Goal: Information Seeking & Learning: Learn about a topic

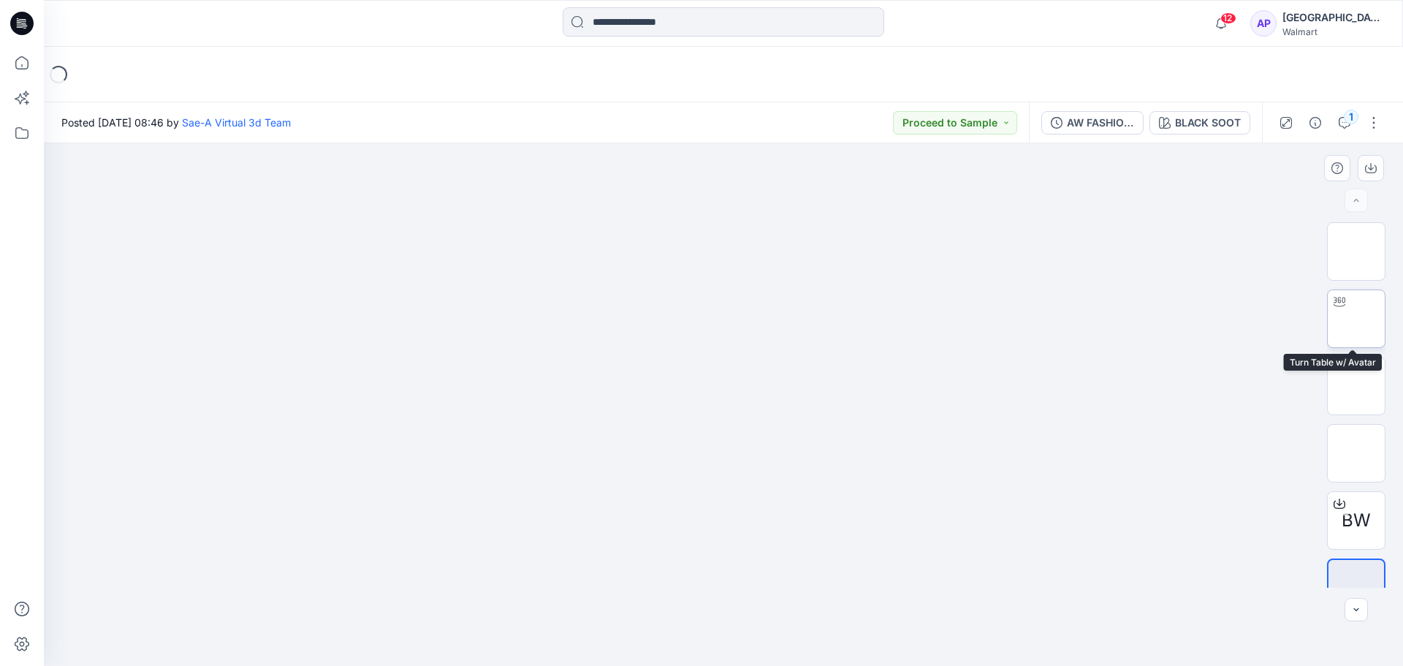
click at [1356, 319] on img at bounding box center [1356, 319] width 0 height 0
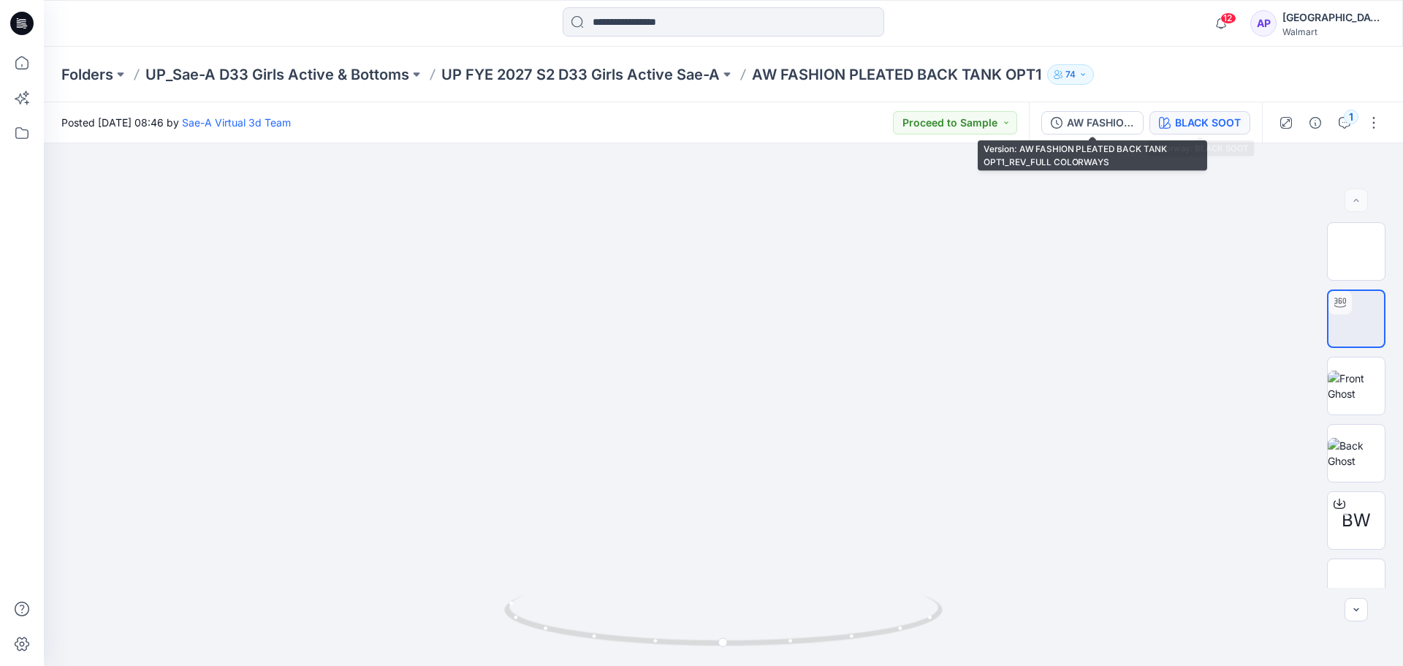
click at [1189, 118] on div "BLACK SOOT" at bounding box center [1208, 123] width 66 height 16
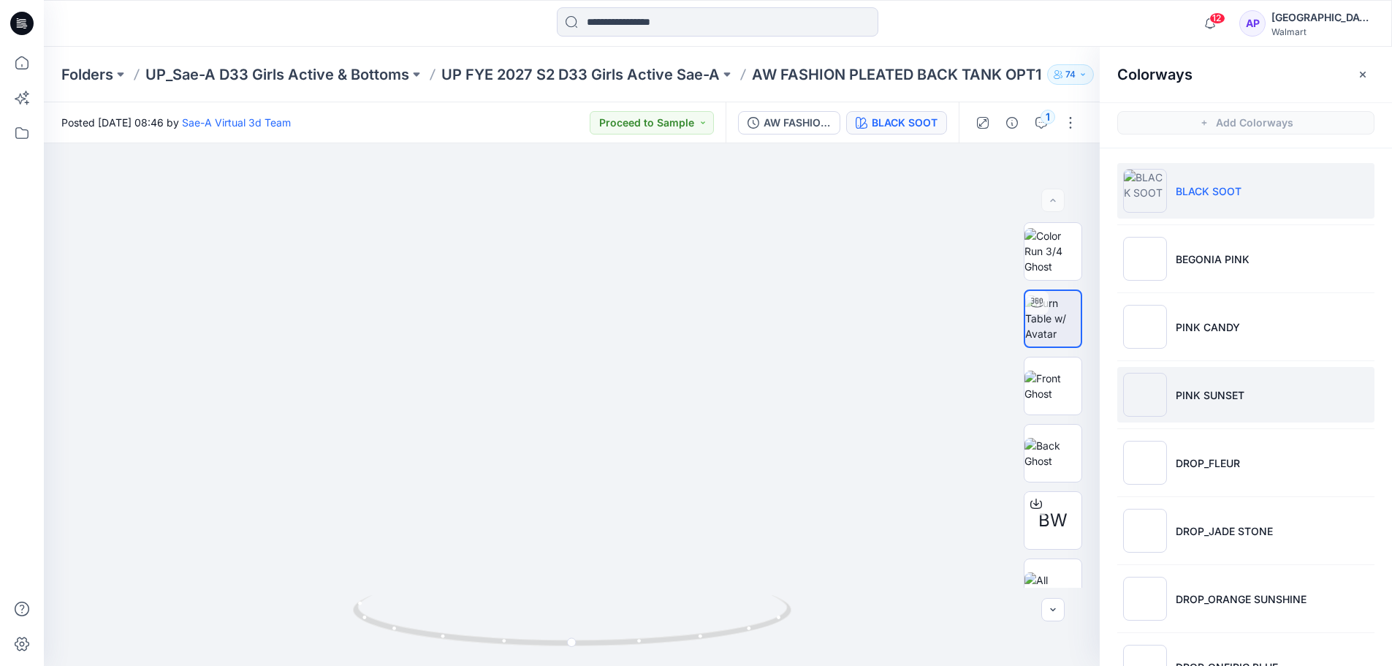
click at [1222, 412] on li "PINK SUNSET" at bounding box center [1245, 395] width 257 height 56
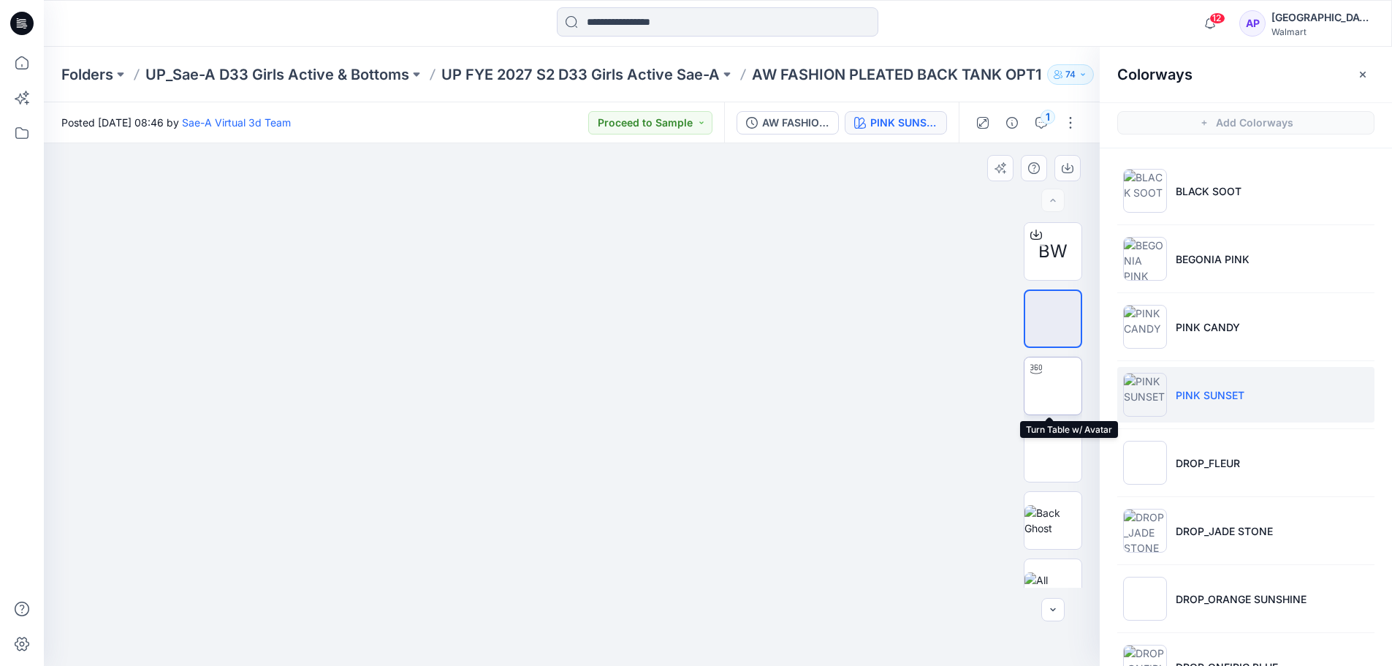
click at [1053, 386] on img at bounding box center [1053, 386] width 0 height 0
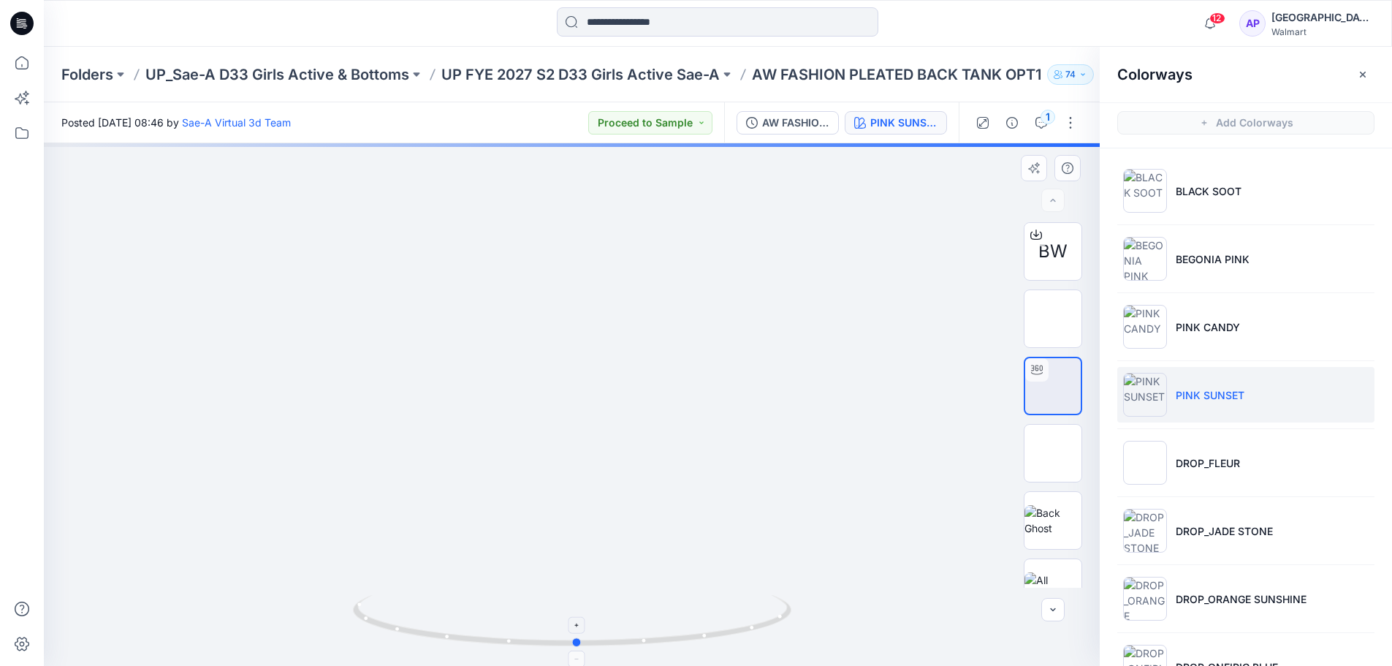
drag, startPoint x: 718, startPoint y: 636, endPoint x: 723, endPoint y: 642, distance: 7.8
click at [723, 642] on icon at bounding box center [574, 622] width 442 height 55
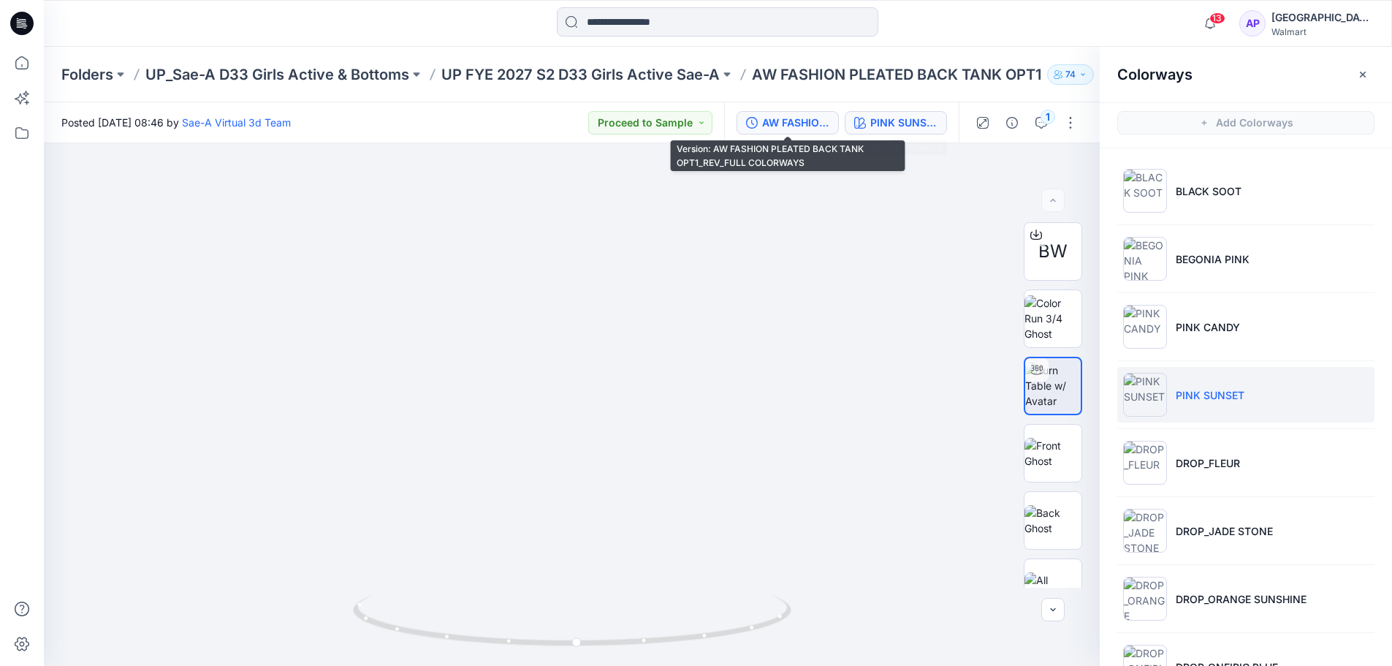
click at [794, 120] on div "AW FASHION PLEATED BACK TANK OPT1_REV_FULL COLORWAYS" at bounding box center [795, 123] width 67 height 16
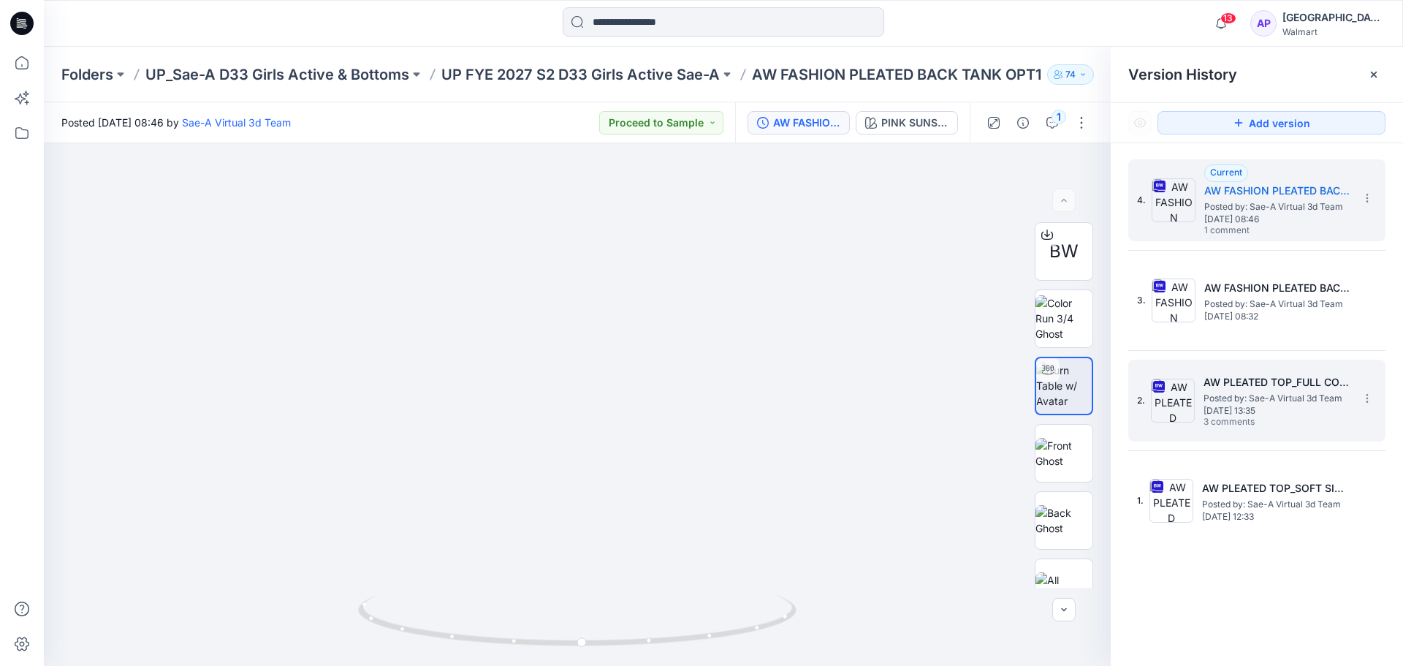
click at [1206, 411] on span "[DATE] 13:35" at bounding box center [1276, 411] width 146 height 10
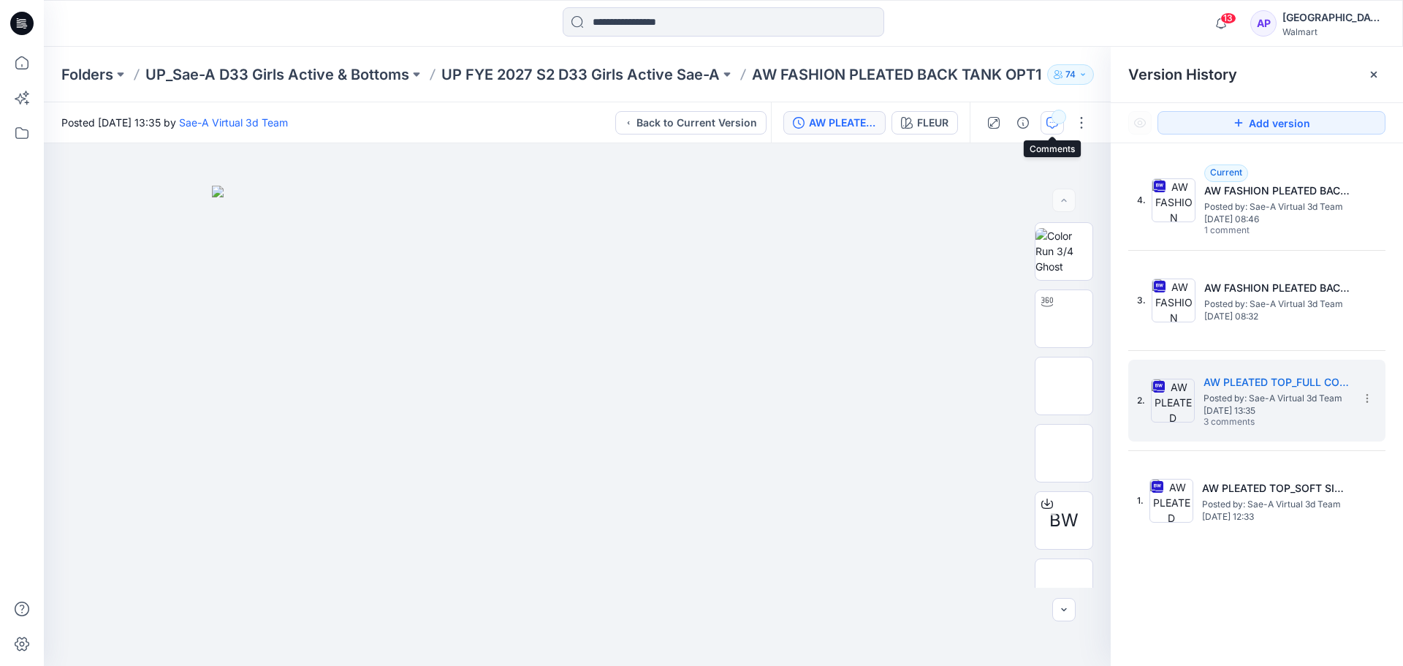
click at [1054, 119] on div "button" at bounding box center [1058, 117] width 15 height 15
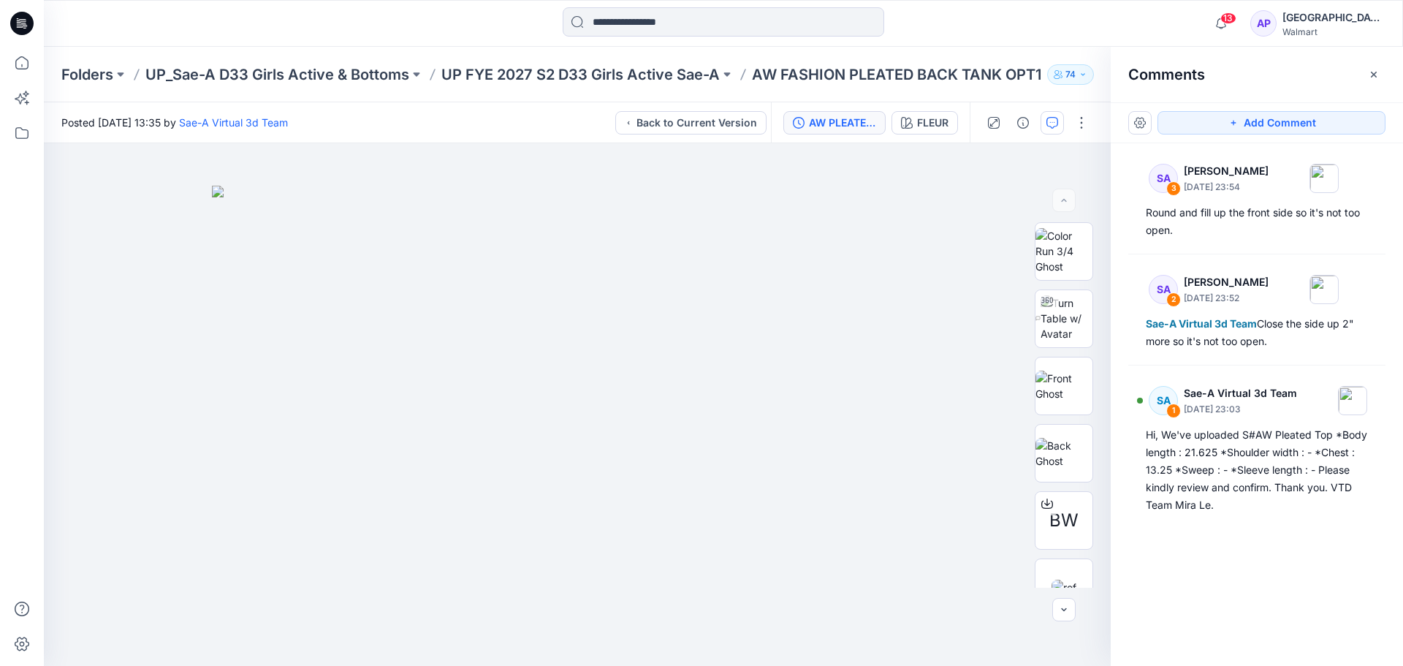
click at [815, 132] on button "AW PLEATED TOP_FULL COLORWAYS" at bounding box center [834, 122] width 102 height 23
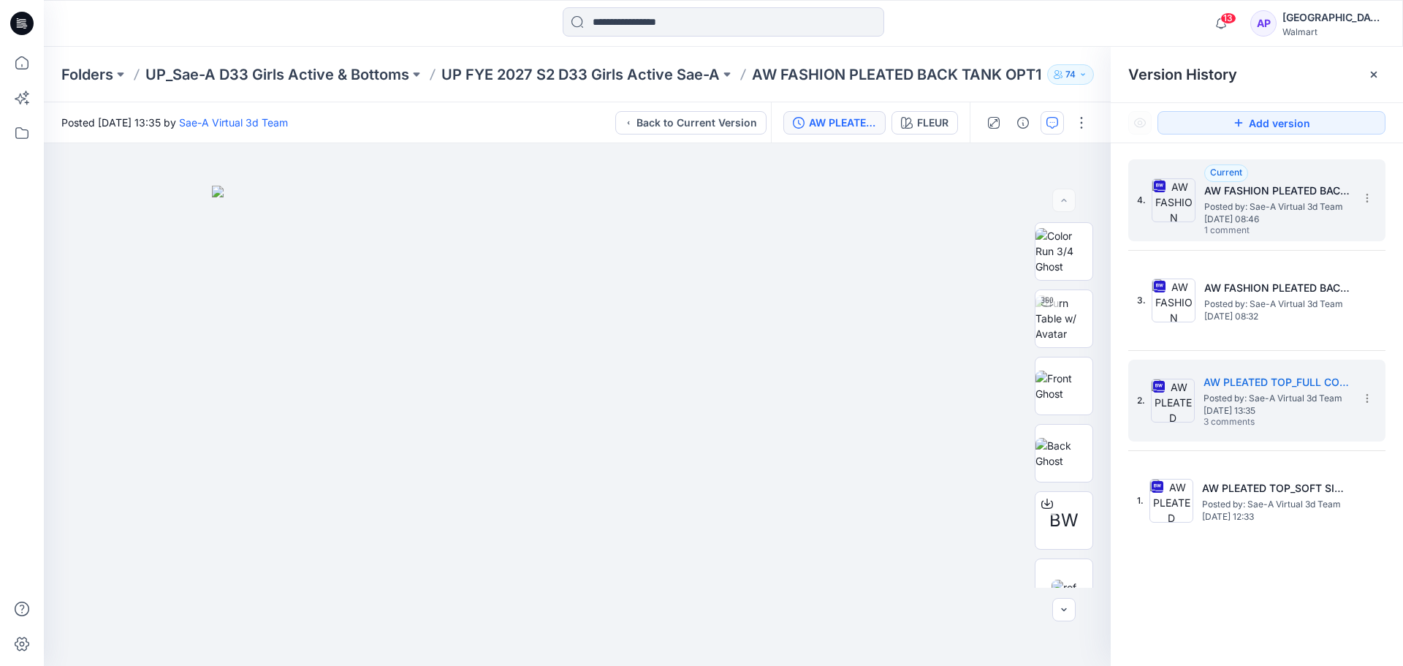
click at [1211, 222] on span "[DATE] 08:46" at bounding box center [1277, 219] width 146 height 10
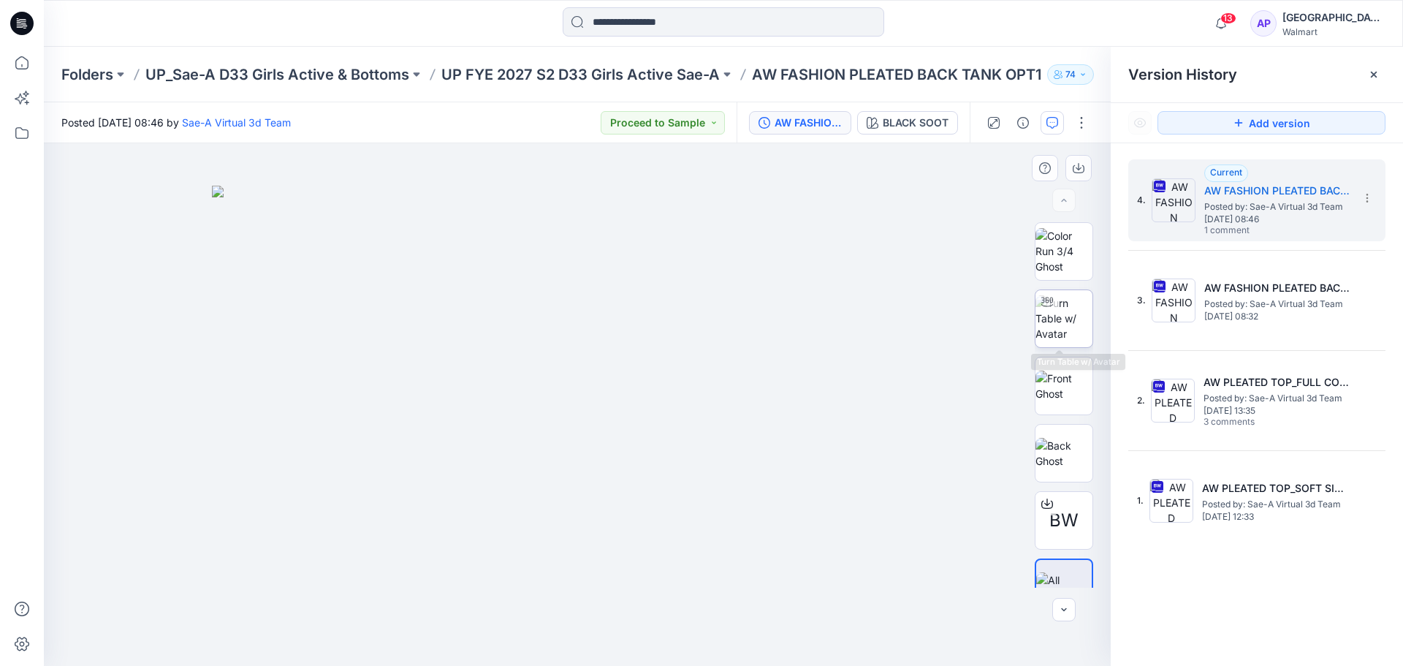
click at [1071, 317] on img at bounding box center [1063, 318] width 57 height 46
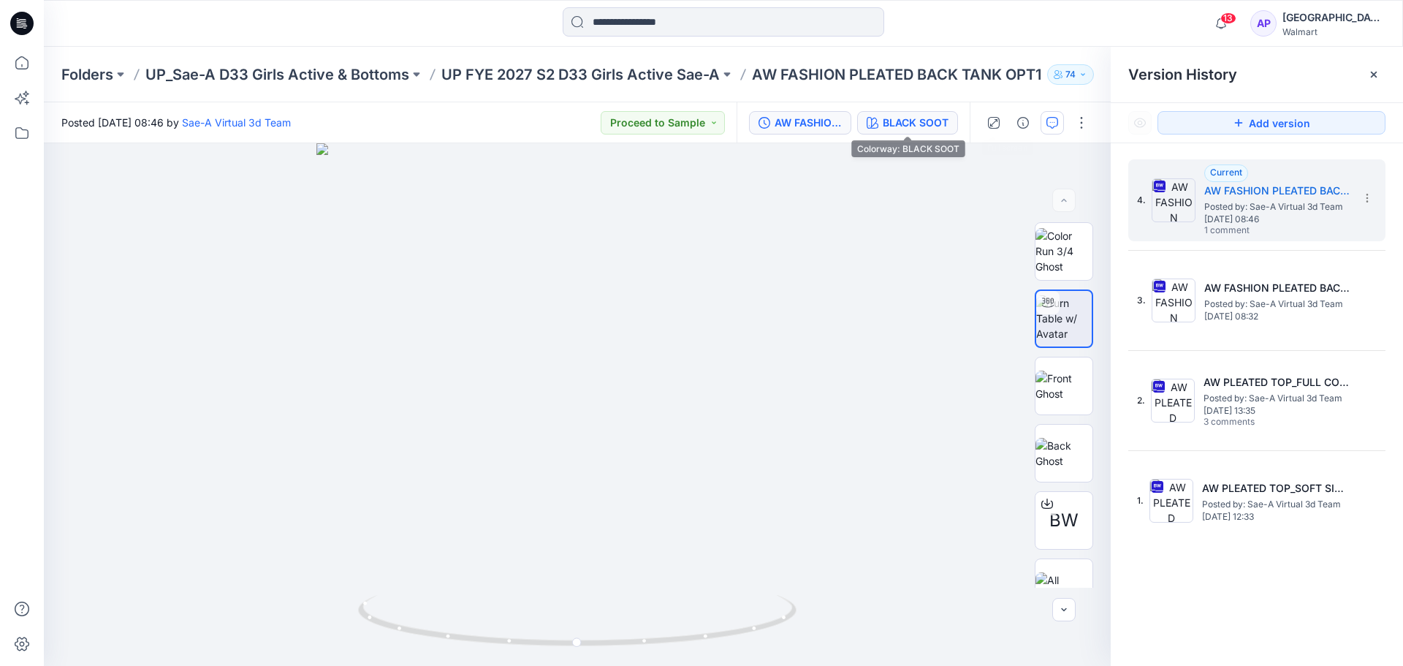
click at [913, 122] on div "BLACK SOOT" at bounding box center [916, 123] width 66 height 16
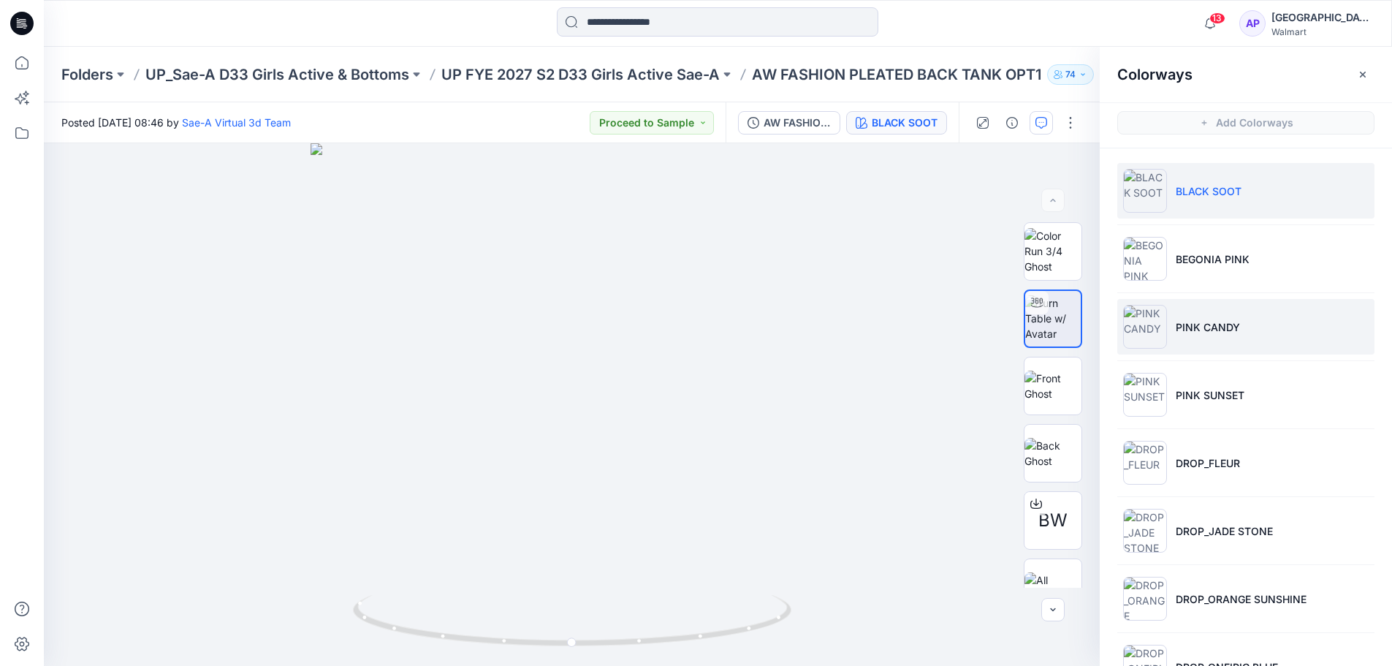
click at [1258, 334] on li "PINK CANDY" at bounding box center [1245, 327] width 257 height 56
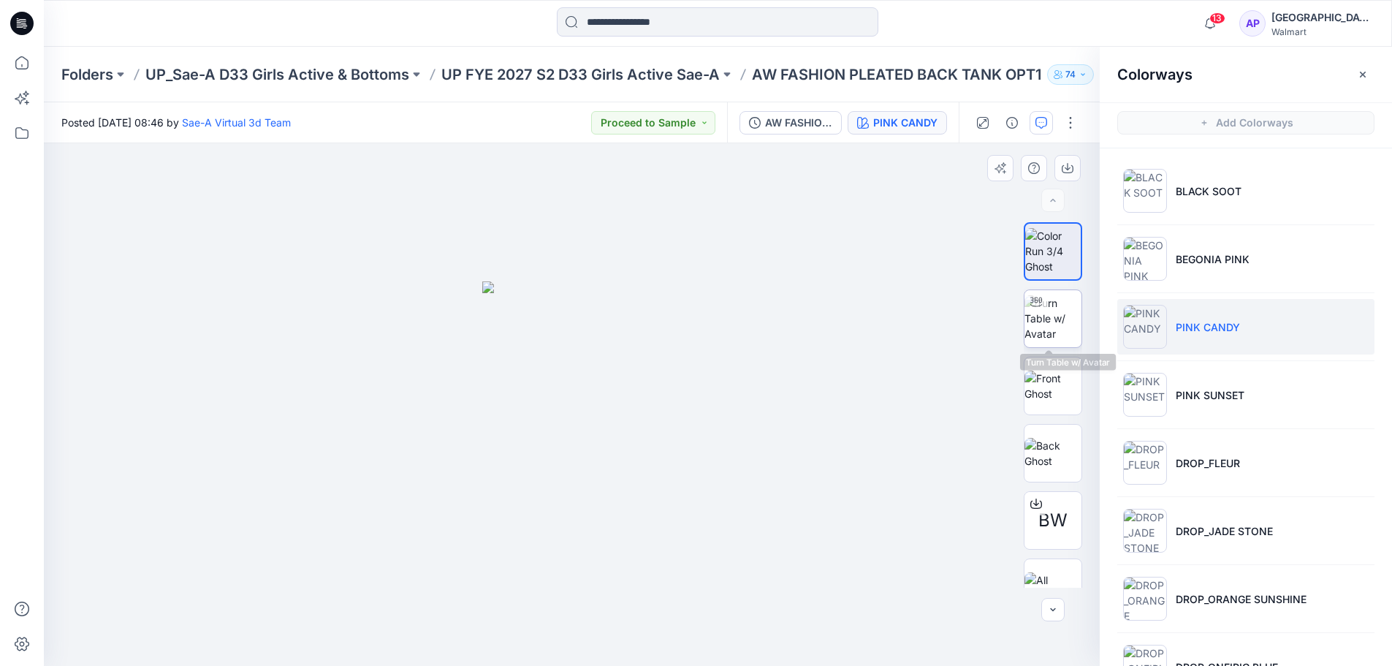
click at [1046, 311] on img at bounding box center [1052, 318] width 57 height 46
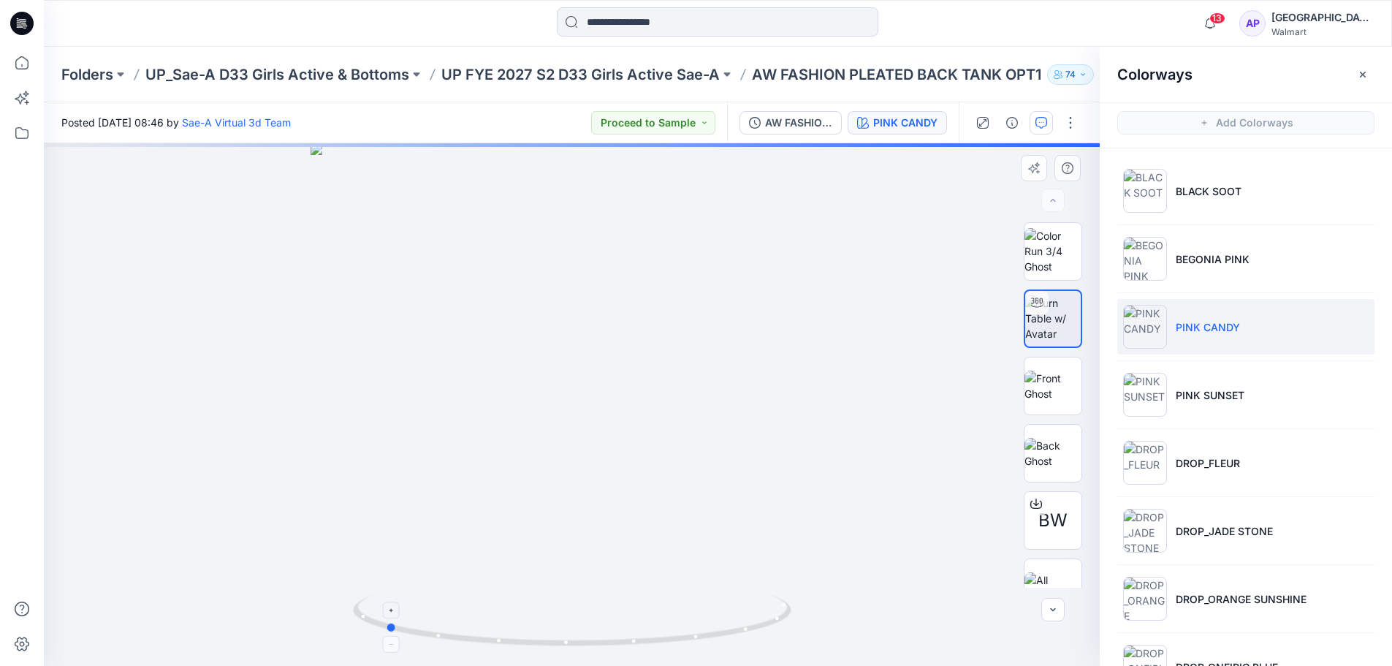
drag, startPoint x: 653, startPoint y: 644, endPoint x: 498, endPoint y: 633, distance: 155.3
click at [498, 633] on icon at bounding box center [574, 622] width 442 height 55
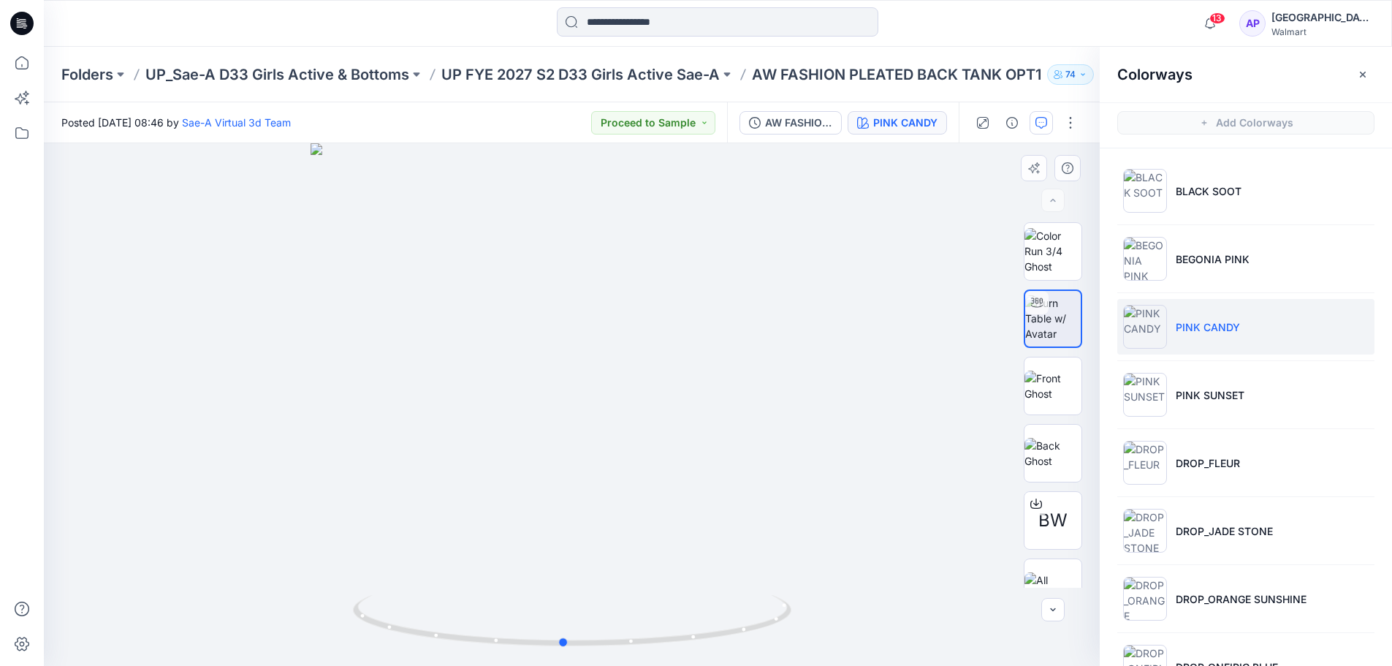
drag, startPoint x: 655, startPoint y: 642, endPoint x: 829, endPoint y: 639, distance: 173.9
click at [829, 639] on div at bounding box center [572, 404] width 1056 height 522
drag, startPoint x: 696, startPoint y: 637, endPoint x: 704, endPoint y: 638, distance: 7.3
click at [704, 638] on icon at bounding box center [574, 622] width 442 height 55
drag, startPoint x: 678, startPoint y: 639, endPoint x: 506, endPoint y: 630, distance: 172.7
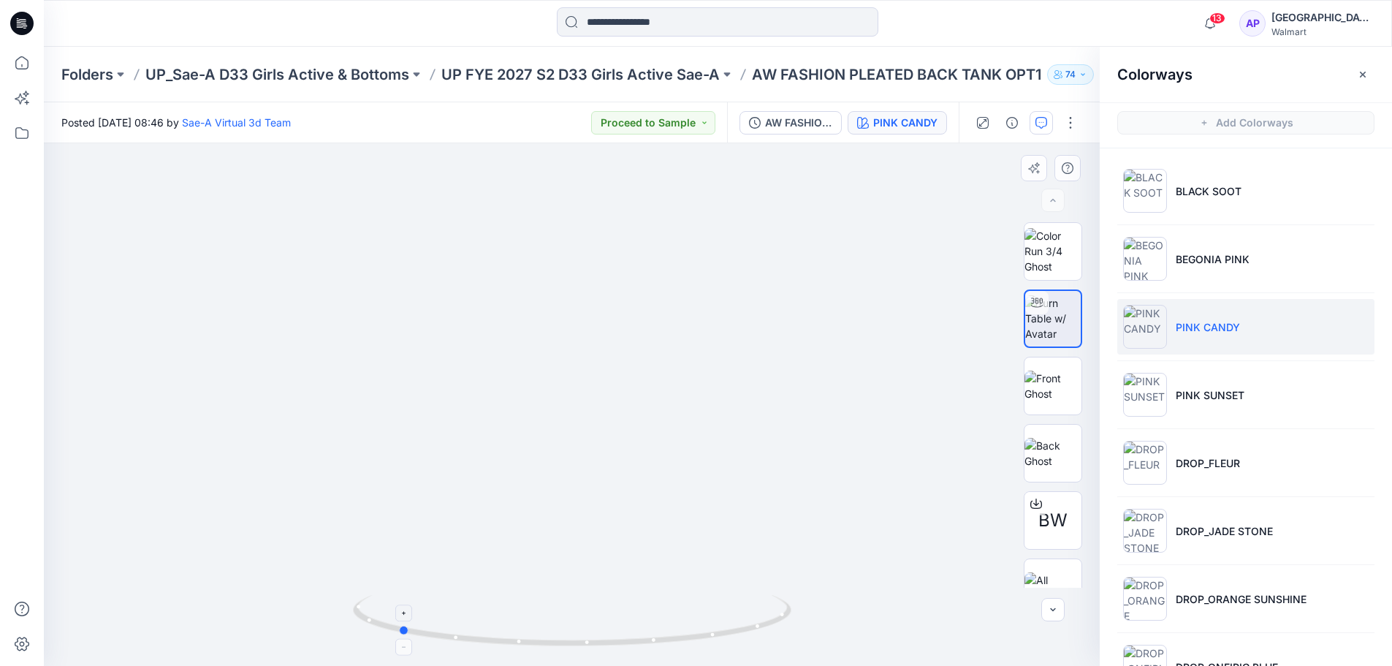
click at [506, 630] on icon at bounding box center [574, 622] width 442 height 55
drag, startPoint x: 636, startPoint y: 644, endPoint x: 746, endPoint y: 636, distance: 110.6
click at [746, 636] on icon at bounding box center [574, 622] width 442 height 55
drag, startPoint x: 689, startPoint y: 644, endPoint x: 492, endPoint y: 629, distance: 197.2
click at [492, 629] on icon at bounding box center [574, 622] width 442 height 55
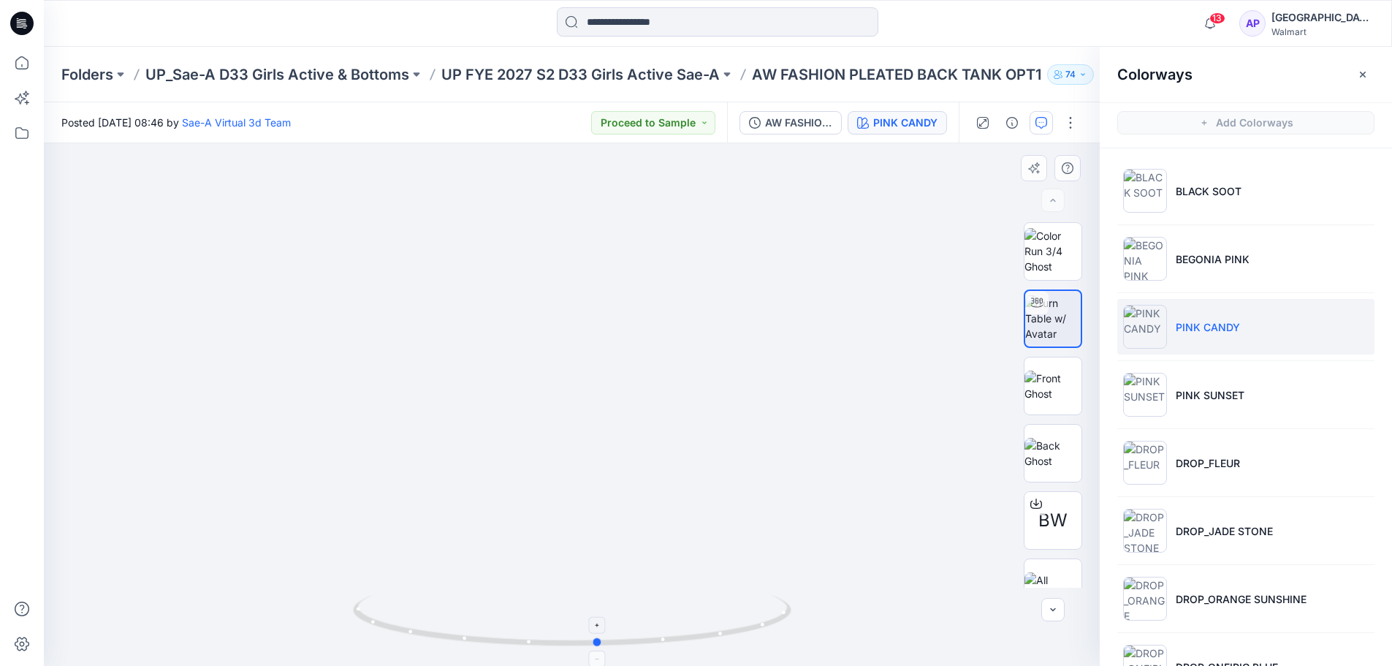
drag, startPoint x: 430, startPoint y: 637, endPoint x: 634, endPoint y: 640, distance: 204.6
click at [634, 640] on icon at bounding box center [574, 622] width 442 height 55
